Goal: Task Accomplishment & Management: Manage account settings

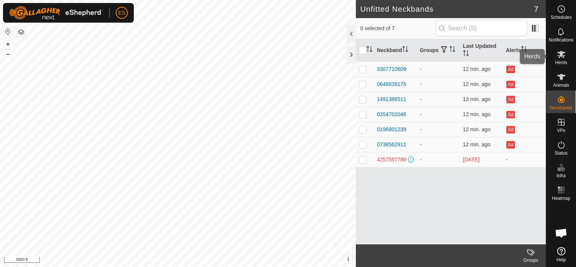
click at [568, 56] on div "Herds" at bounding box center [561, 56] width 30 height 23
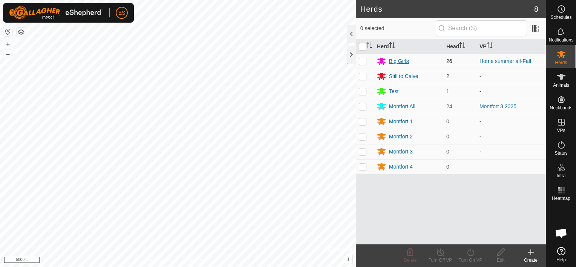
click at [399, 62] on div "Big Girls" at bounding box center [399, 61] width 20 height 8
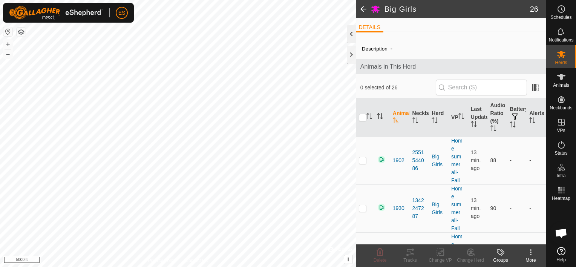
click at [352, 35] on div at bounding box center [351, 34] width 9 height 18
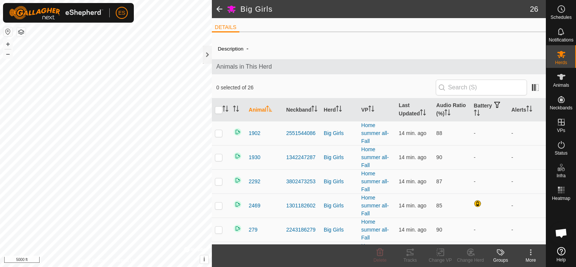
click at [217, 9] on span at bounding box center [219, 9] width 15 height 18
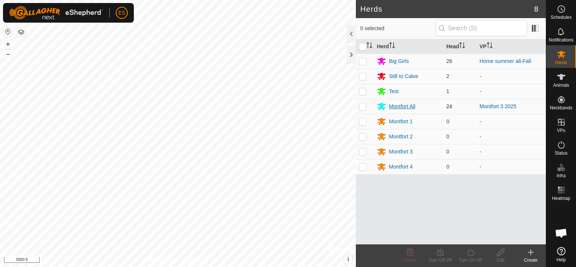
click at [398, 109] on div "Montfort All" at bounding box center [402, 107] width 26 height 8
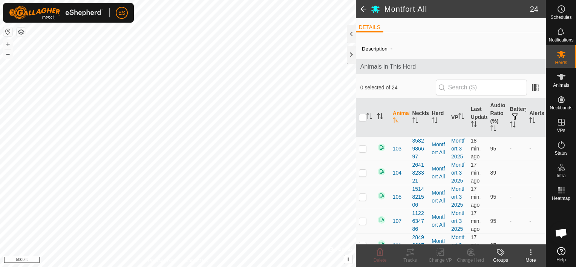
click at [364, 8] on span at bounding box center [363, 9] width 15 height 18
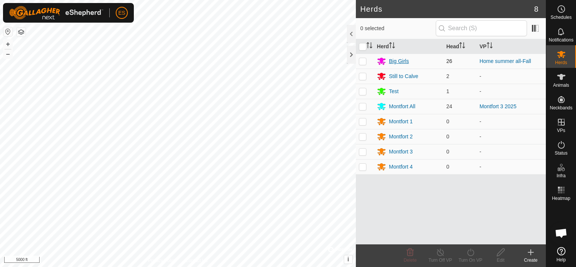
click at [393, 61] on div "Big Girls" at bounding box center [399, 61] width 20 height 8
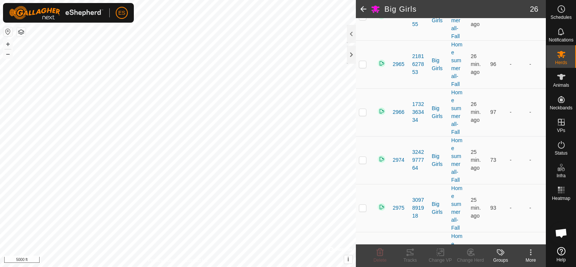
scroll to position [419, 0]
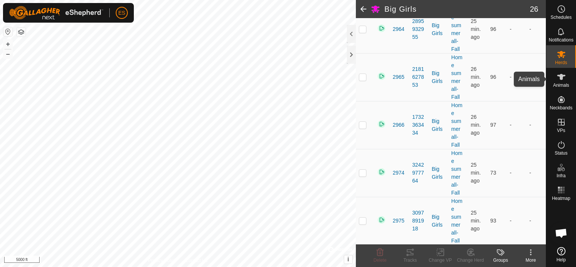
click at [565, 77] on icon at bounding box center [561, 76] width 9 height 9
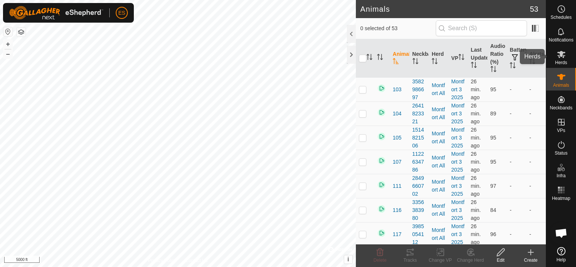
click at [562, 53] on icon at bounding box center [561, 54] width 8 height 7
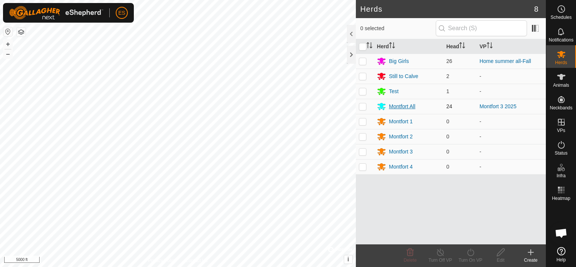
click at [407, 106] on div "Montfort All" at bounding box center [402, 107] width 26 height 8
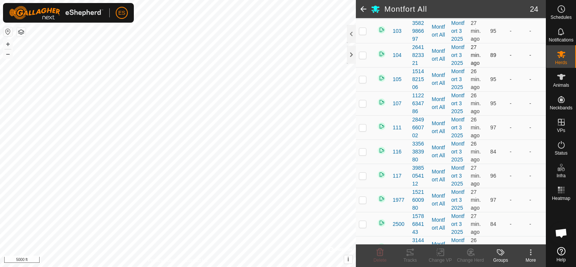
scroll to position [255, 0]
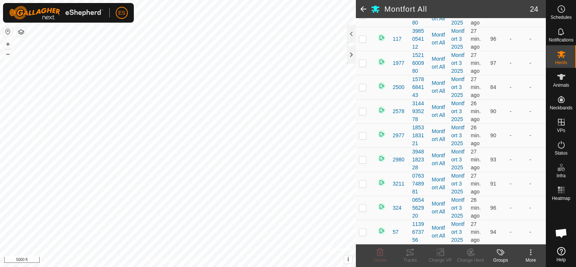
click at [361, 9] on span at bounding box center [363, 9] width 15 height 18
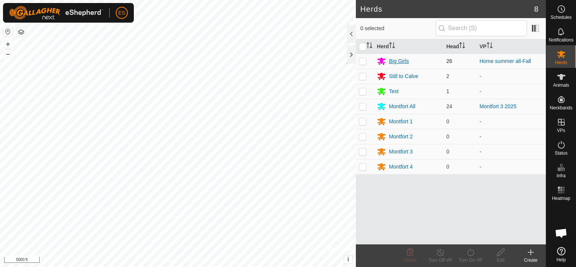
click at [402, 61] on div "Big Girls" at bounding box center [399, 61] width 20 height 8
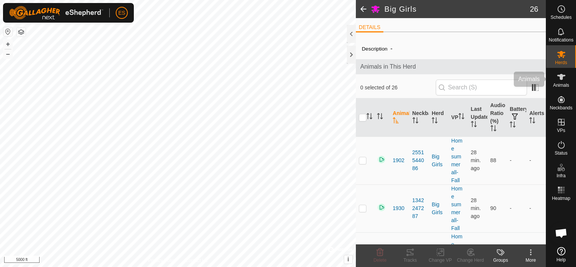
click at [564, 78] on icon at bounding box center [561, 76] width 9 height 9
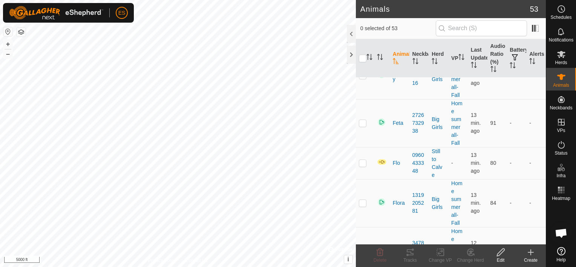
scroll to position [1348, 0]
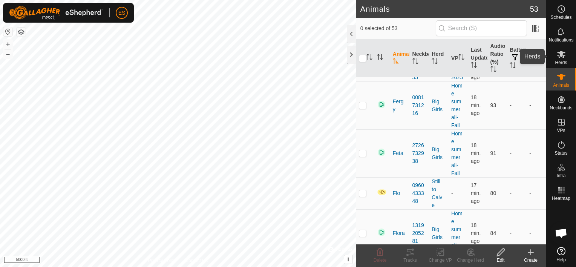
click at [563, 54] on icon at bounding box center [561, 54] width 9 height 9
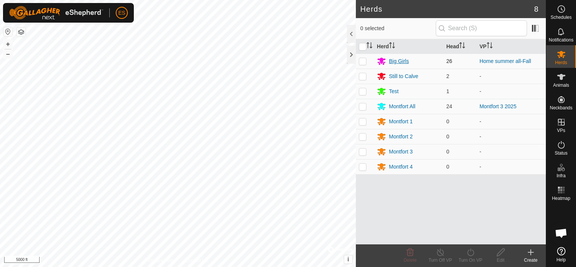
click at [400, 62] on div "Big Girls" at bounding box center [399, 61] width 20 height 8
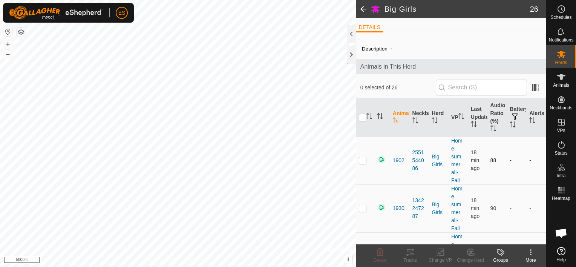
click at [364, 160] on p-checkbox at bounding box center [363, 160] width 8 height 6
checkbox input "true"
click at [363, 207] on p-checkbox at bounding box center [363, 208] width 8 height 6
checkbox input "true"
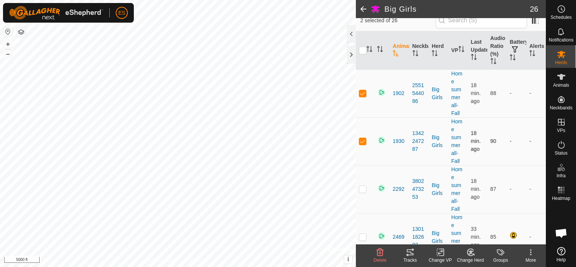
scroll to position [75, 0]
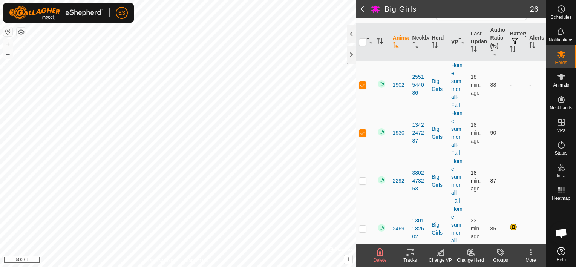
click at [364, 183] on td at bounding box center [365, 181] width 18 height 48
checkbox input "true"
click at [362, 227] on p-checkbox at bounding box center [363, 229] width 8 height 6
checkbox input "true"
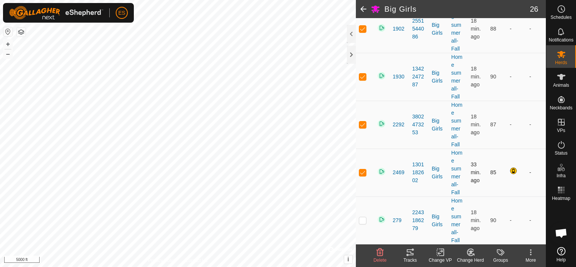
scroll to position [141, 0]
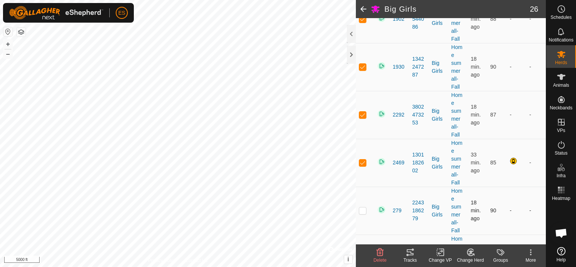
click at [362, 210] on p-checkbox at bounding box center [363, 210] width 8 height 6
checkbox input "true"
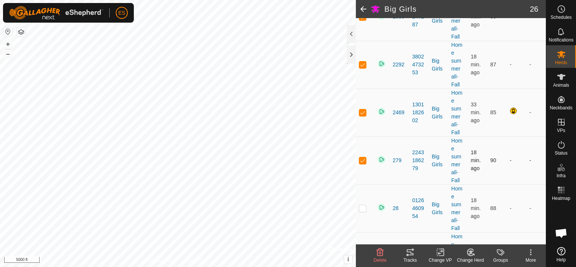
scroll to position [198, 0]
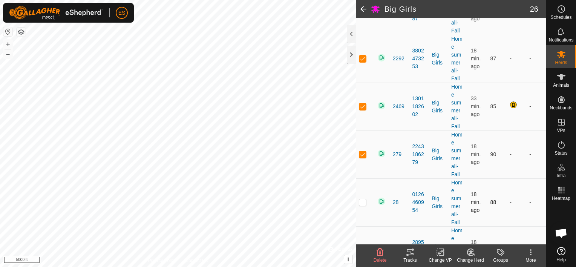
click at [363, 203] on p-checkbox at bounding box center [363, 202] width 8 height 6
checkbox input "true"
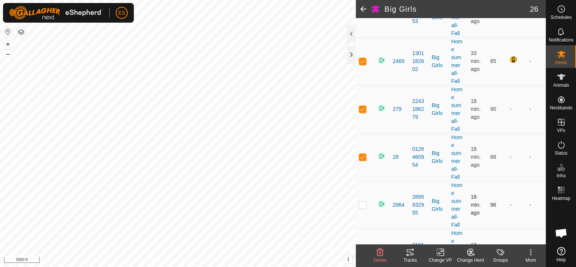
scroll to position [245, 0]
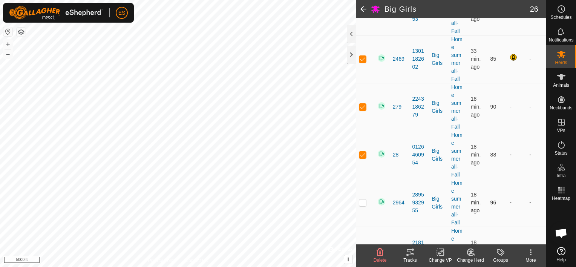
click at [362, 203] on p-checkbox at bounding box center [363, 202] width 8 height 6
checkbox input "true"
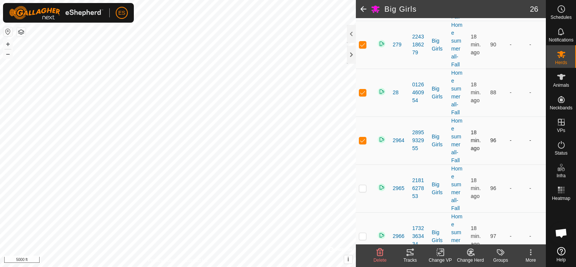
scroll to position [311, 0]
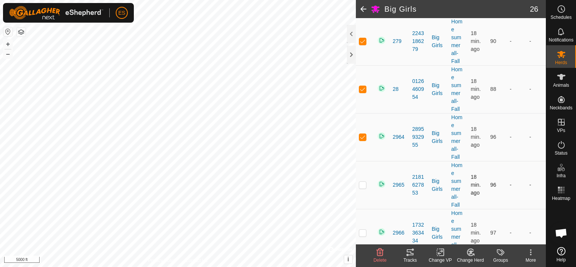
click at [361, 183] on p-checkbox at bounding box center [363, 185] width 8 height 6
checkbox input "true"
click at [365, 232] on p-checkbox at bounding box center [363, 233] width 8 height 6
checkbox input "true"
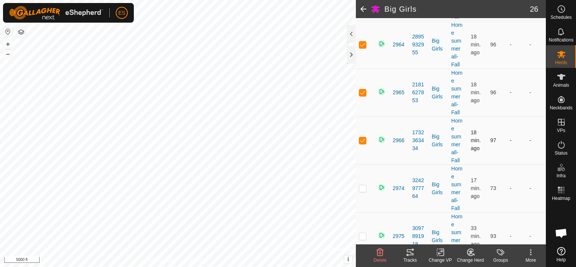
scroll to position [405, 0]
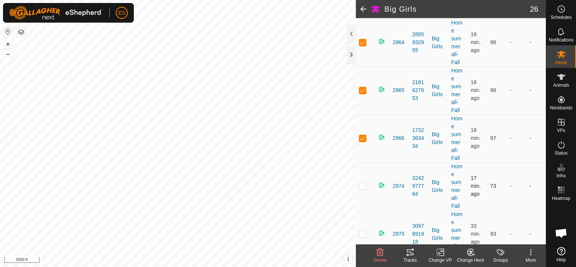
click at [361, 186] on p-checkbox at bounding box center [363, 186] width 8 height 6
checkbox input "true"
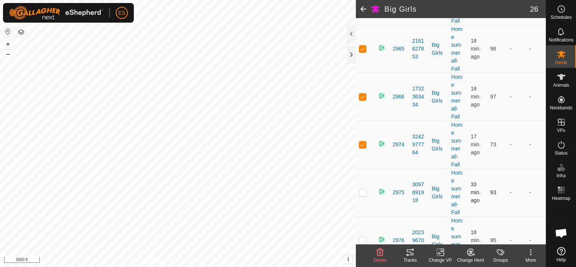
scroll to position [443, 0]
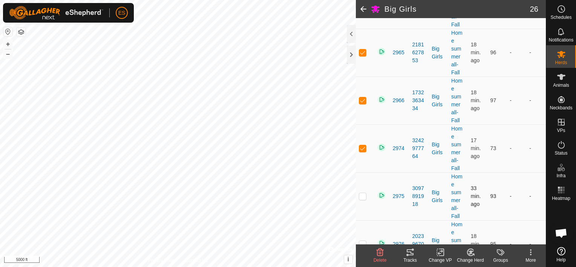
click at [365, 193] on p-checkbox at bounding box center [363, 196] width 8 height 6
checkbox input "true"
click at [365, 196] on p-checkbox at bounding box center [363, 197] width 8 height 6
checkbox input "true"
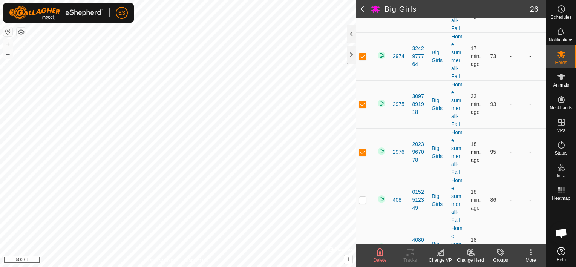
scroll to position [537, 0]
click at [364, 197] on p-checkbox at bounding box center [363, 198] width 8 height 6
checkbox input "true"
click at [364, 199] on p-checkbox at bounding box center [363, 198] width 8 height 6
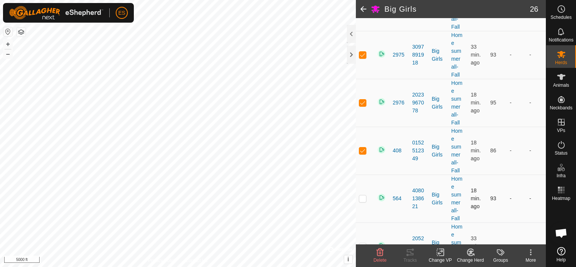
checkbox input "true"
click at [364, 199] on p-checkbox at bounding box center [363, 199] width 8 height 6
checkbox input "true"
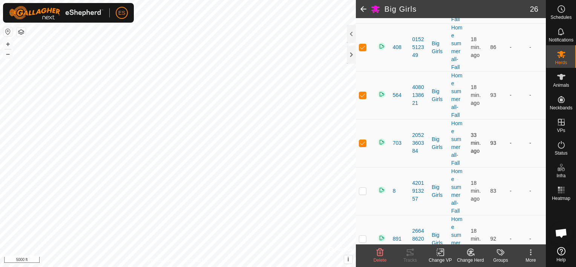
scroll to position [688, 0]
click at [362, 188] on p-checkbox at bounding box center [363, 191] width 8 height 6
checkbox input "true"
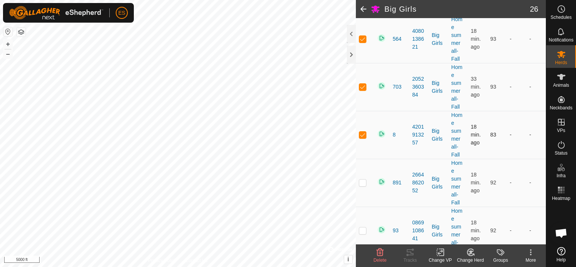
scroll to position [763, 0]
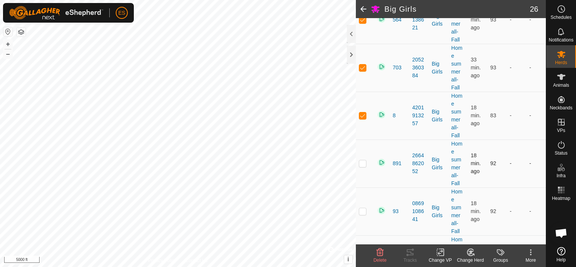
click at [362, 163] on p-checkbox at bounding box center [363, 163] width 8 height 6
checkbox input "true"
click at [363, 209] on p-checkbox at bounding box center [363, 211] width 8 height 6
checkbox input "true"
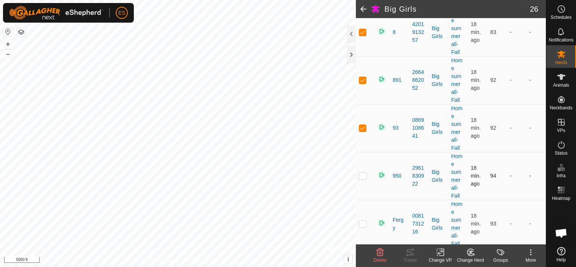
scroll to position [848, 0]
click at [363, 173] on p-checkbox at bounding box center [363, 174] width 8 height 6
checkbox input "true"
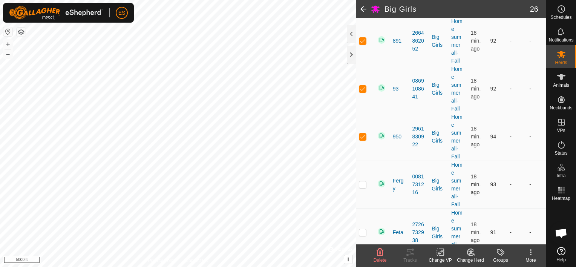
scroll to position [886, 0]
click at [362, 183] on p-checkbox at bounding box center [363, 184] width 8 height 6
checkbox input "true"
click at [364, 232] on p-checkbox at bounding box center [363, 232] width 8 height 6
checkbox input "true"
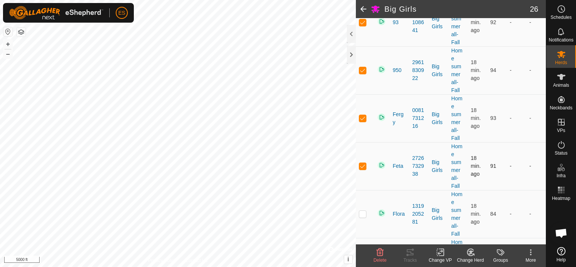
scroll to position [990, 0]
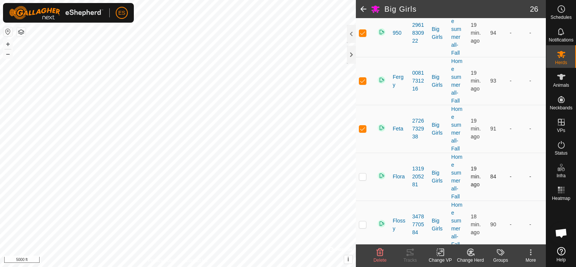
click at [364, 176] on p-checkbox at bounding box center [363, 176] width 8 height 6
checkbox input "true"
click at [363, 179] on td at bounding box center [365, 177] width 18 height 48
checkbox input "true"
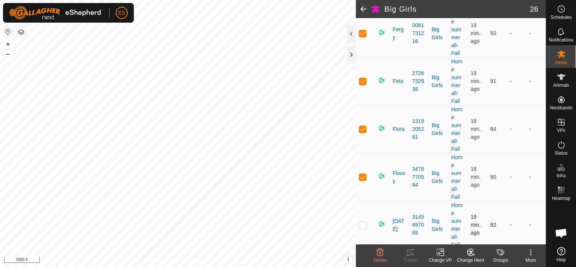
click at [364, 222] on p-checkbox at bounding box center [363, 225] width 8 height 6
checkbox input "true"
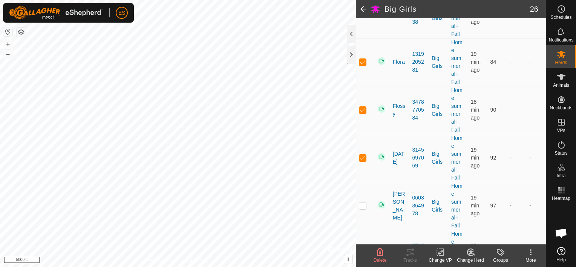
scroll to position [1112, 0]
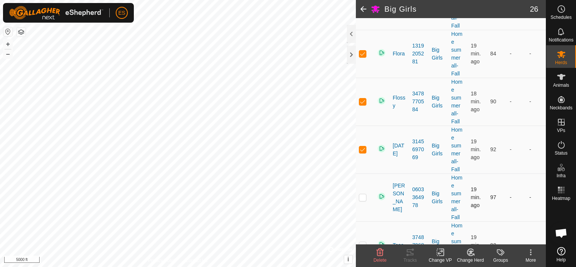
click at [364, 196] on p-checkbox at bounding box center [363, 197] width 8 height 6
checkbox input "true"
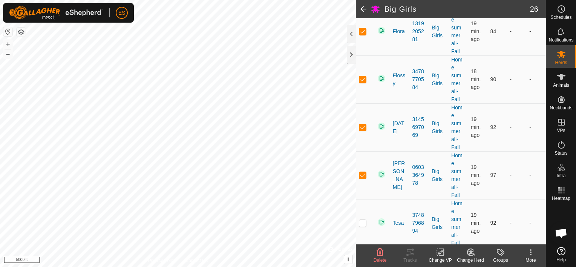
scroll to position [1135, 0]
click at [365, 219] on p-checkbox at bounding box center [363, 222] width 8 height 6
checkbox input "true"
click at [364, 6] on span at bounding box center [363, 9] width 15 height 18
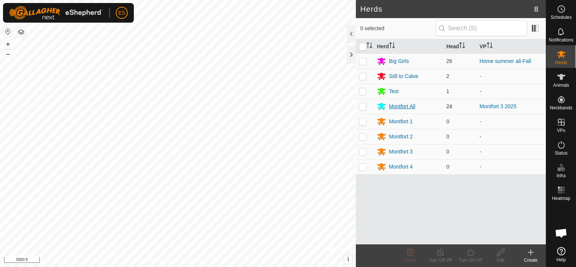
click at [399, 106] on div "Montfort All" at bounding box center [402, 107] width 26 height 8
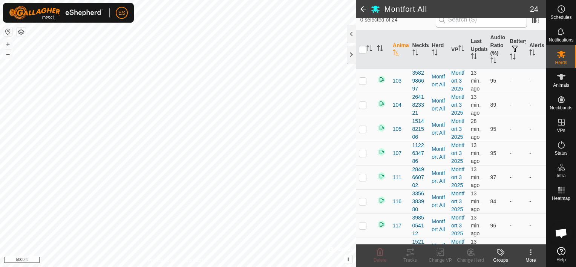
scroll to position [66, 0]
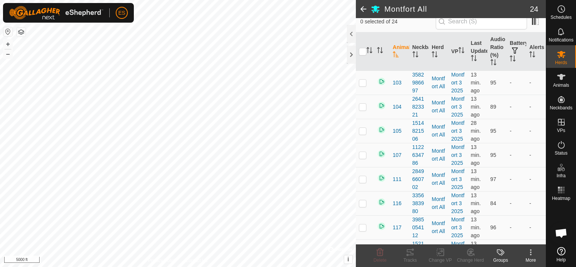
click at [359, 9] on span at bounding box center [363, 9] width 15 height 18
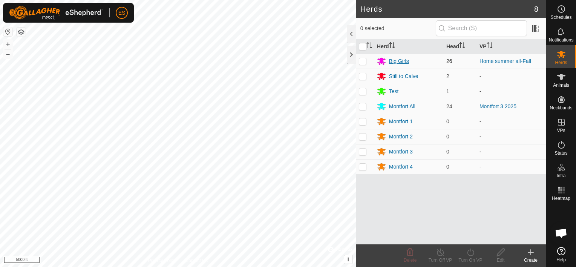
click at [402, 62] on div "Big Girls" at bounding box center [399, 61] width 20 height 8
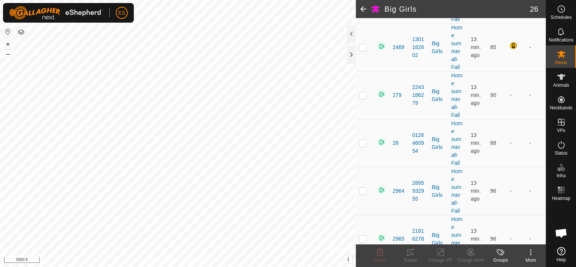
scroll to position [255, 0]
click at [364, 8] on span at bounding box center [363, 9] width 15 height 18
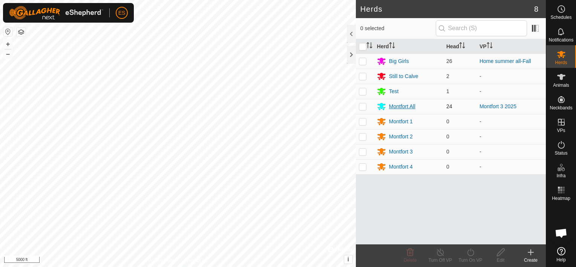
click at [393, 108] on div "Montfort All" at bounding box center [402, 107] width 26 height 8
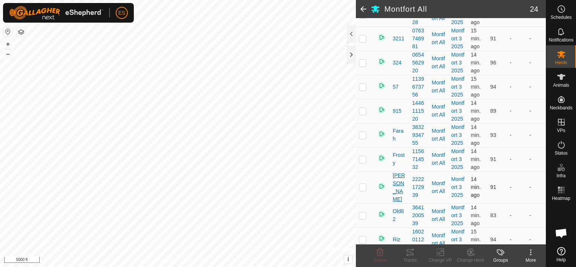
scroll to position [338, 0]
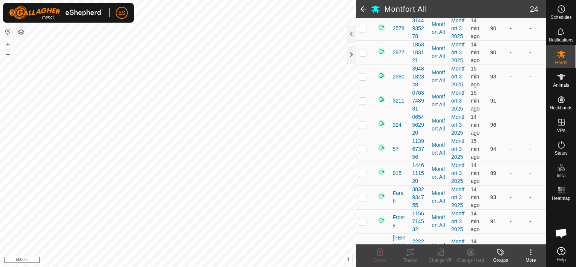
click at [363, 7] on span at bounding box center [363, 9] width 15 height 18
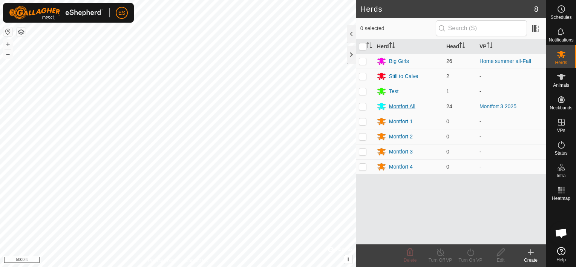
click at [392, 105] on div "Montfort All" at bounding box center [402, 107] width 26 height 8
